Goal: Find contact information: Find contact information

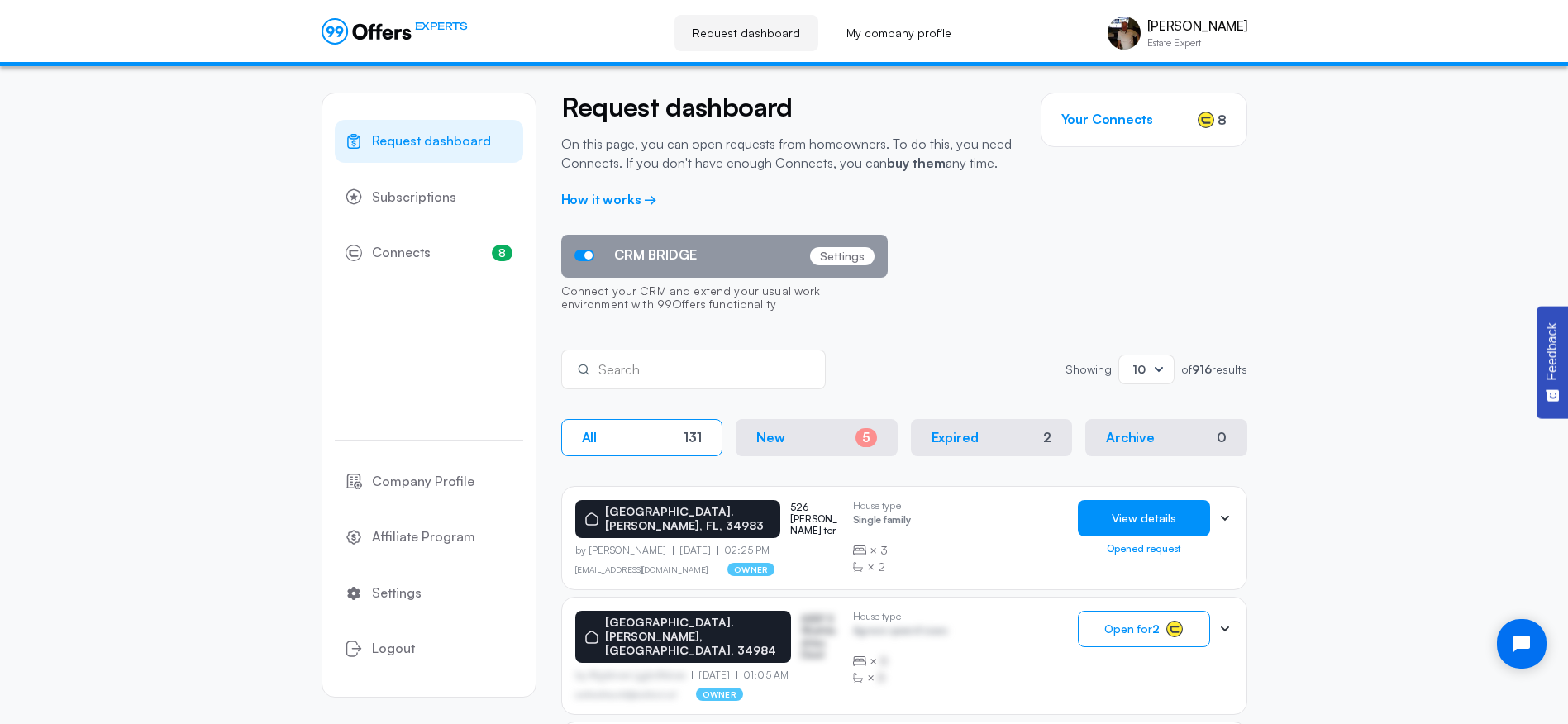
click at [1166, 516] on button "View details" at bounding box center [1143, 519] width 132 height 37
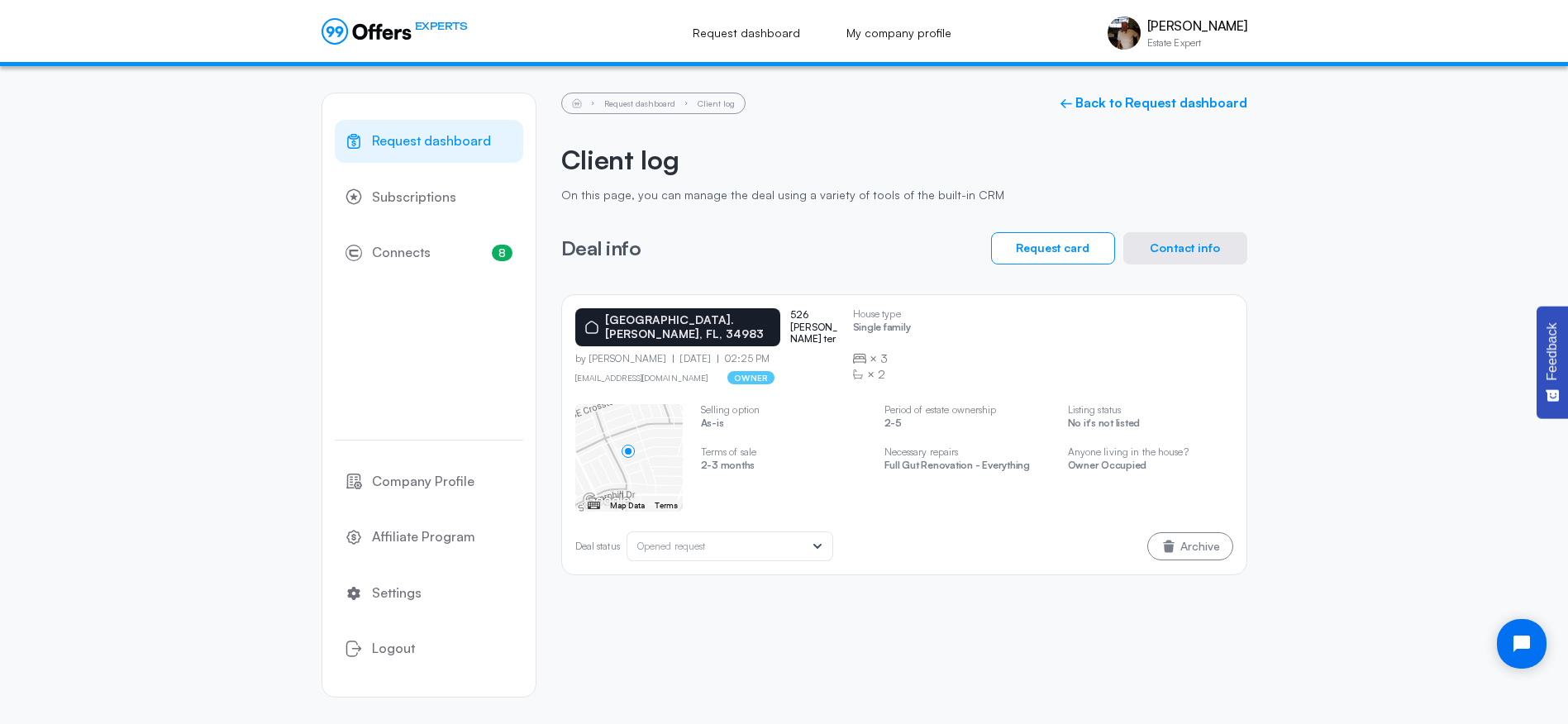
click at [1181, 253] on button "Contact info" at bounding box center [1185, 248] width 124 height 32
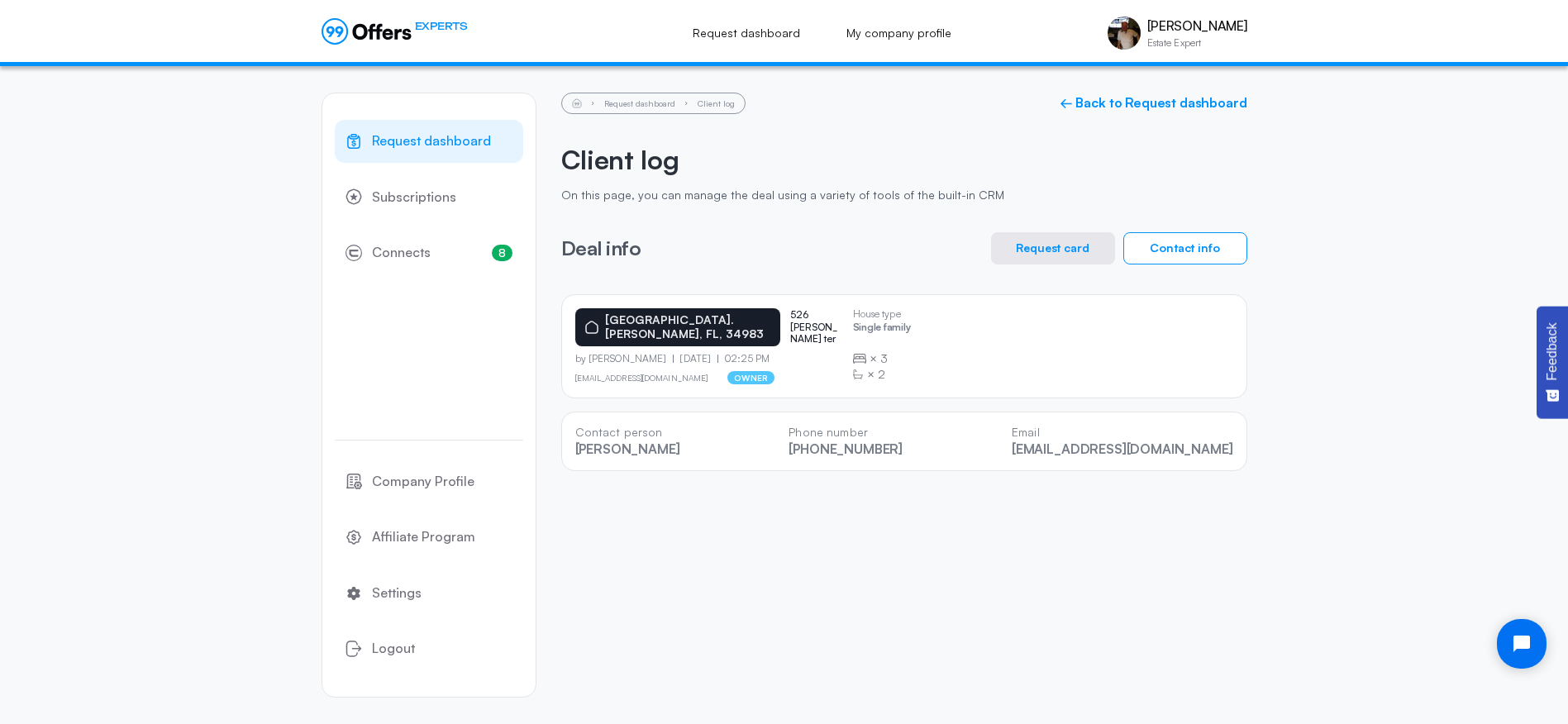
click at [1041, 252] on button "Request card" at bounding box center [1053, 248] width 124 height 32
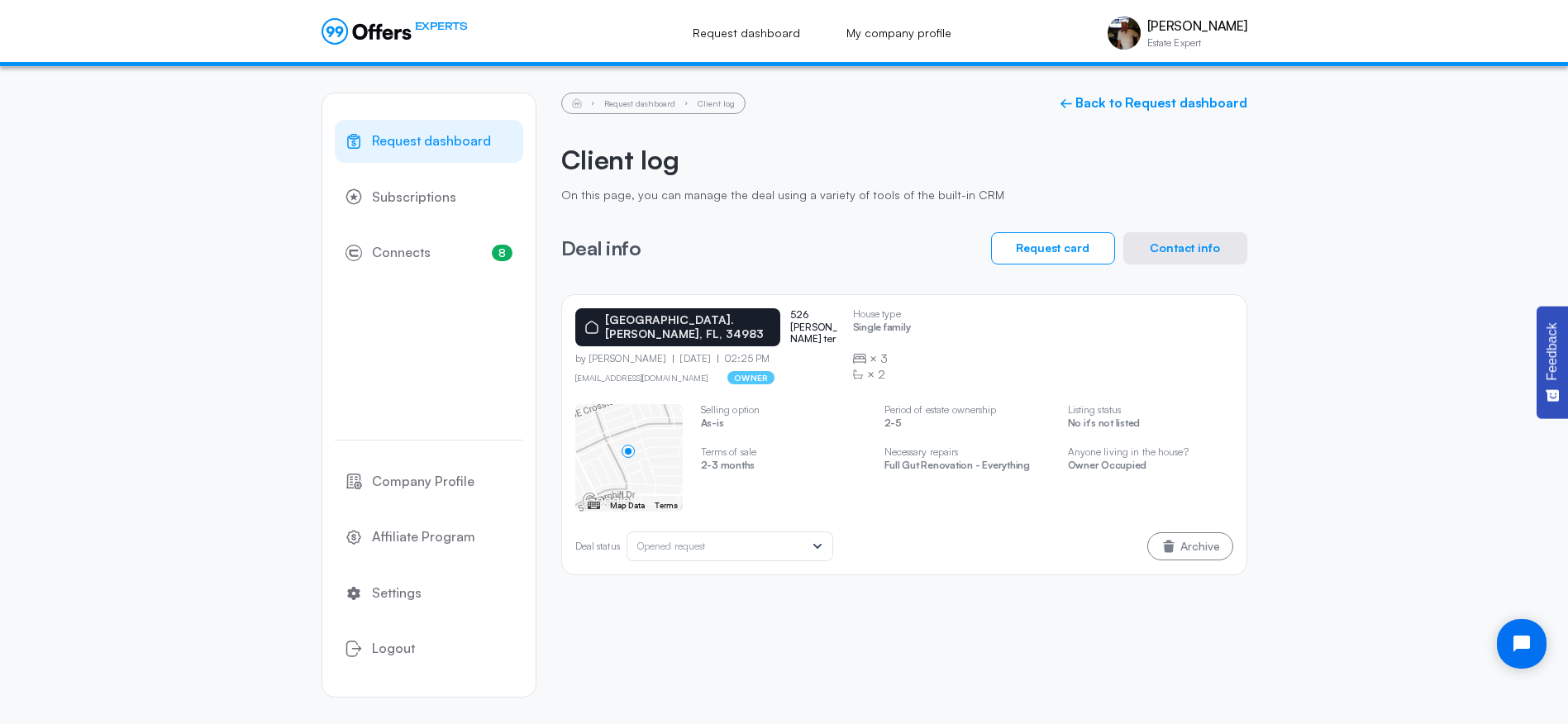
click at [1185, 249] on button "Contact info" at bounding box center [1185, 248] width 124 height 32
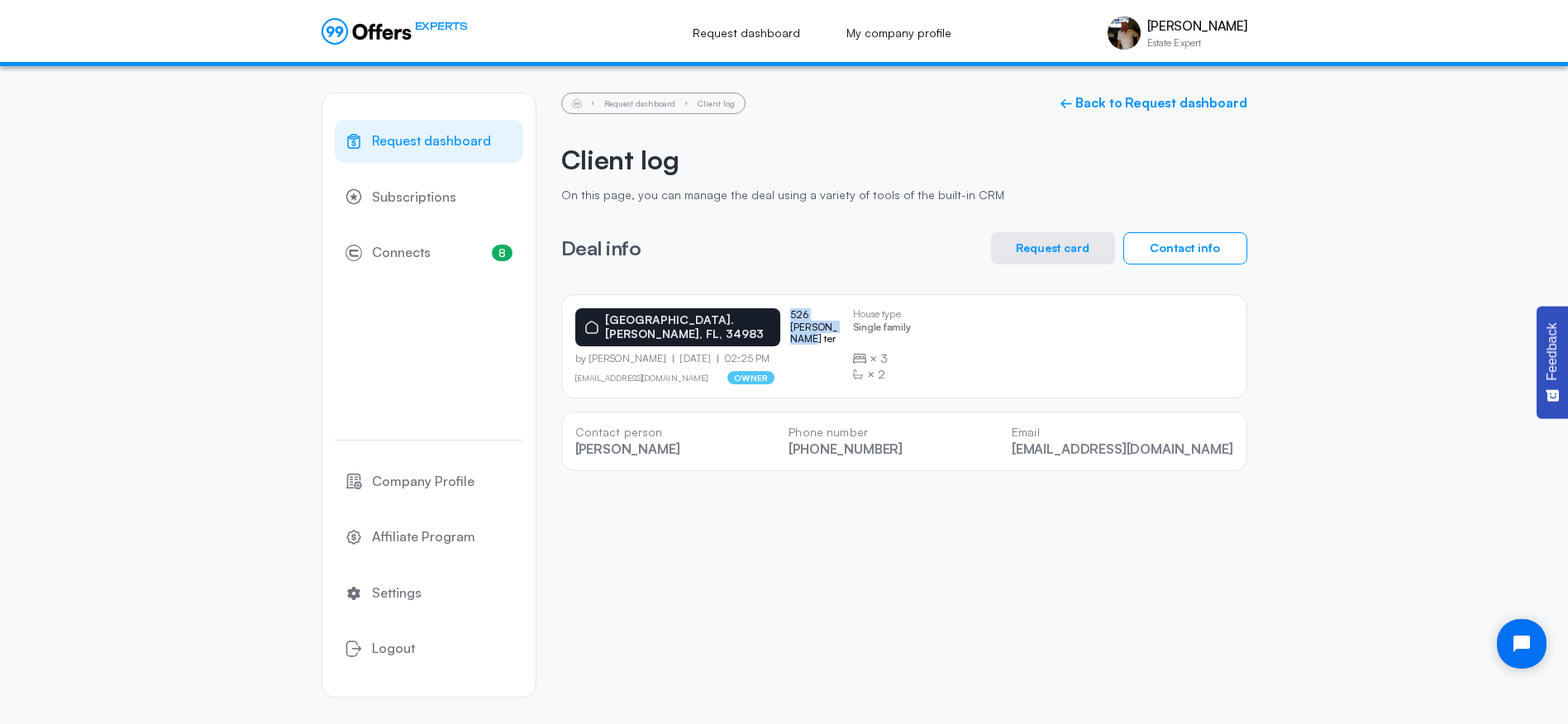
drag, startPoint x: 753, startPoint y: 316, endPoint x: 831, endPoint y: 319, distance: 78.1
click at [831, 319] on p "526 [PERSON_NAME] ter" at bounding box center [815, 327] width 50 height 36
drag, startPoint x: 829, startPoint y: 319, endPoint x: 791, endPoint y: 315, distance: 38.2
copy p "526 [PERSON_NAME] ter"
click at [410, 146] on span "Request dashboard" at bounding box center [432, 141] width 119 height 22
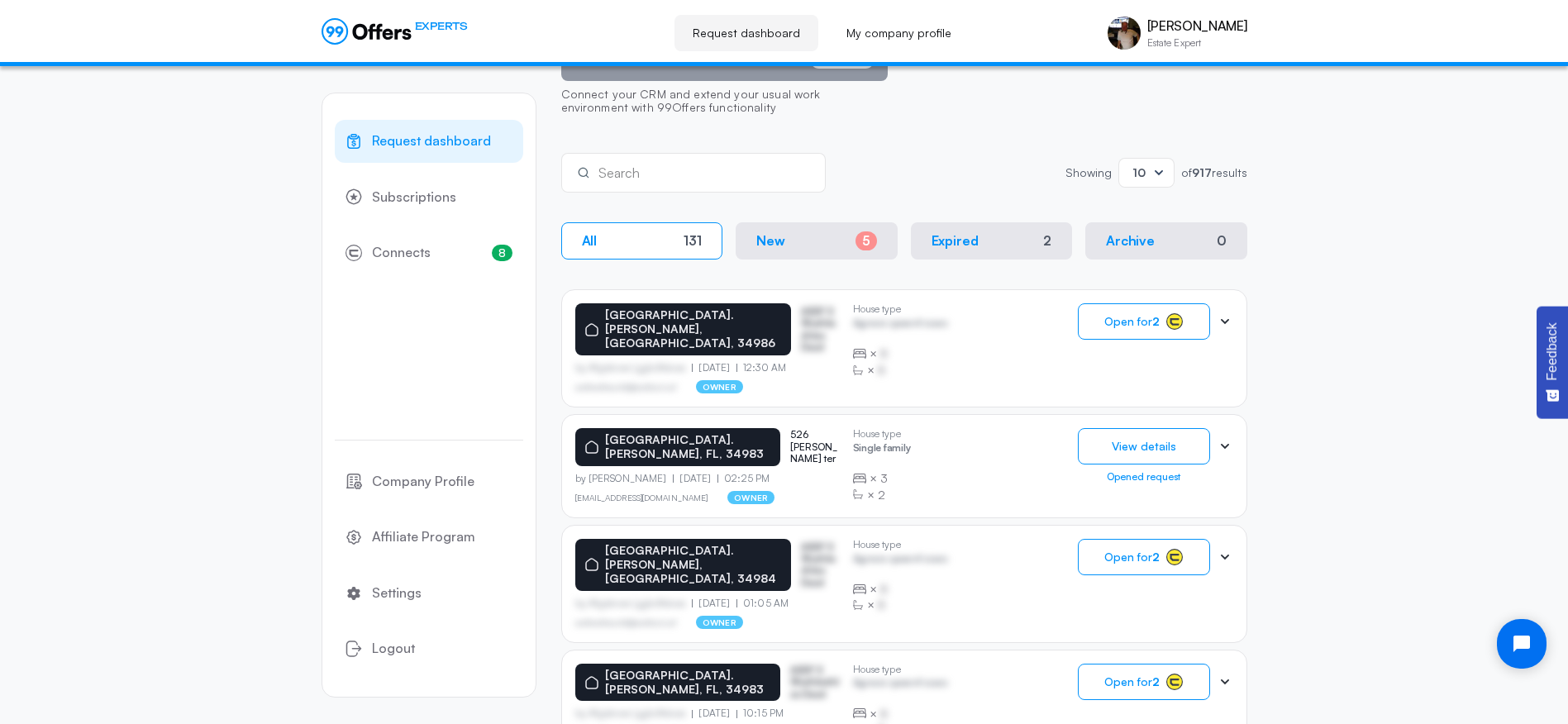
scroll to position [203, 0]
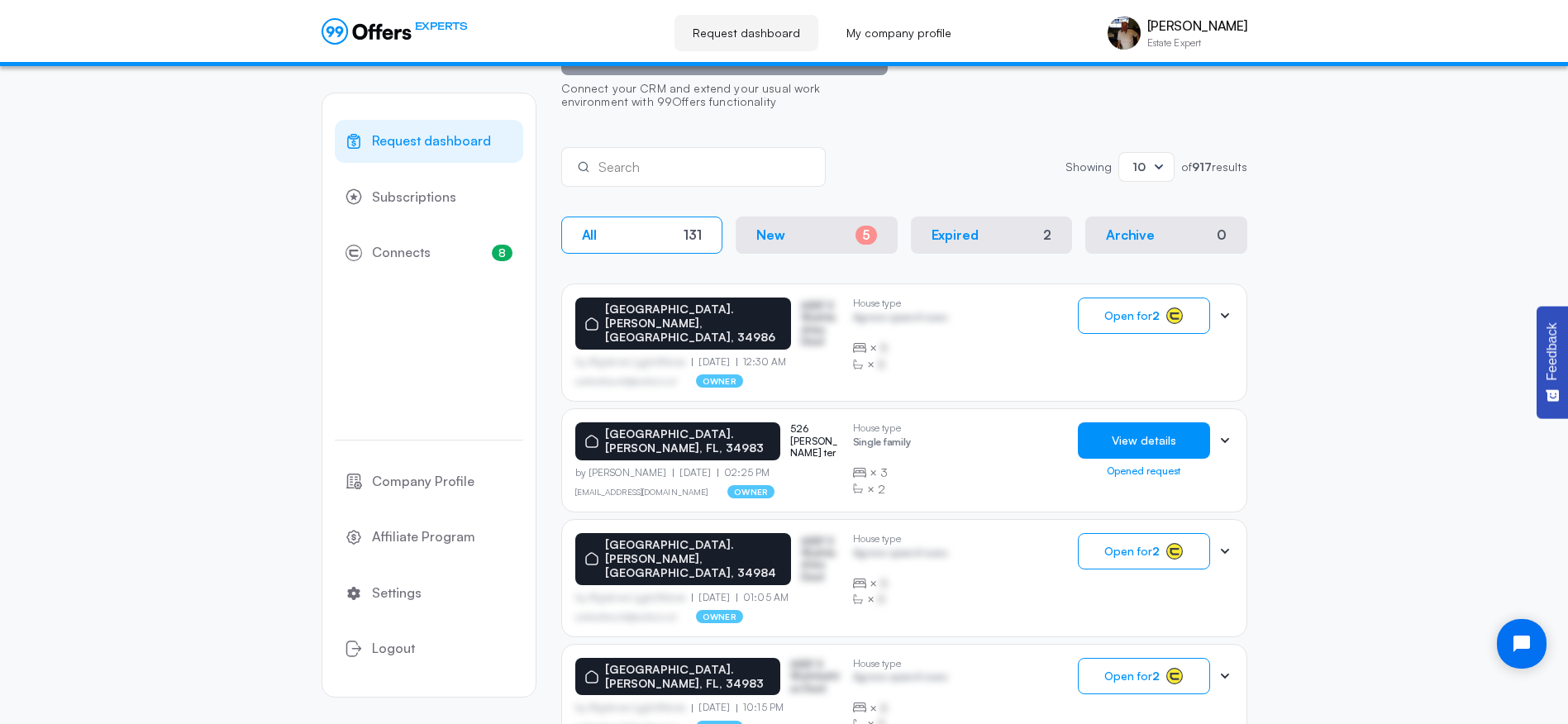
click at [1199, 424] on button "View details" at bounding box center [1143, 441] width 132 height 37
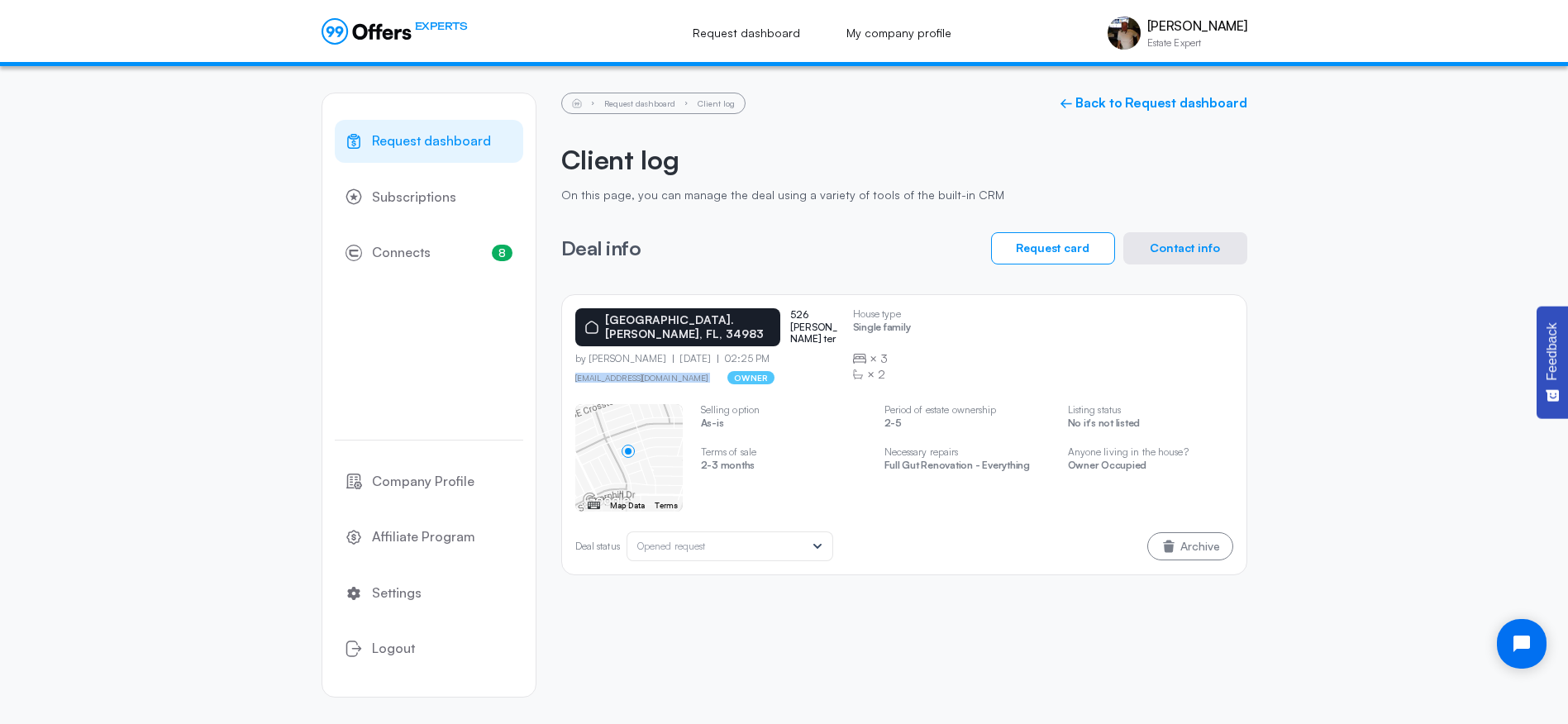
drag, startPoint x: 571, startPoint y: 363, endPoint x: 681, endPoint y: 362, distance: 110.0
click at [683, 362] on div "[GEOGRAPHIC_DATA]. [PERSON_NAME][GEOGRAPHIC_DATA] 526 [PERSON_NAME] ter by [PER…" at bounding box center [905, 435] width 687 height 281
copy link "[EMAIL_ADDRESS][DOMAIN_NAME]"
